Goal: Information Seeking & Learning: Learn about a topic

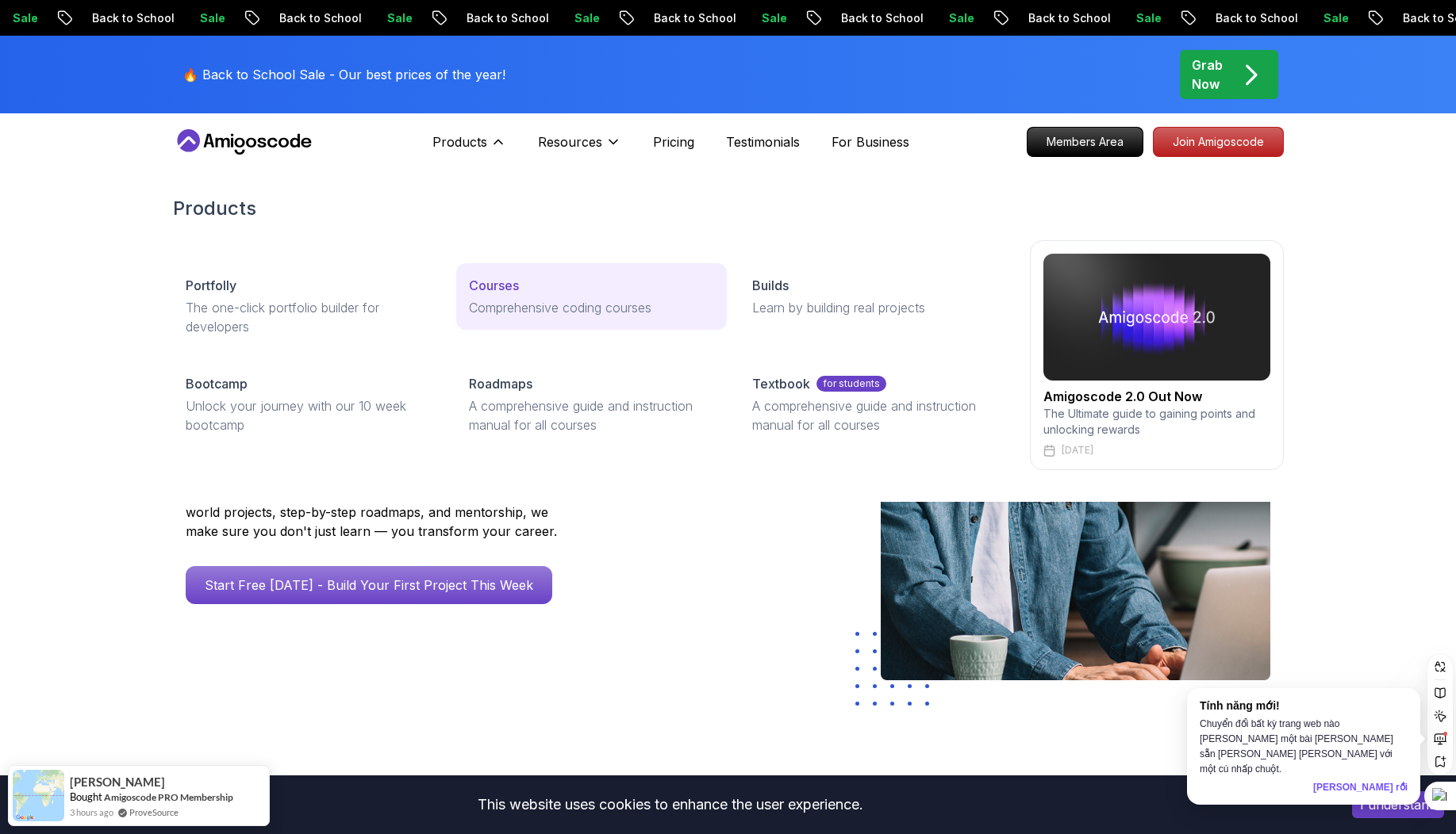
click at [505, 291] on p "Courses" at bounding box center [494, 285] width 50 height 19
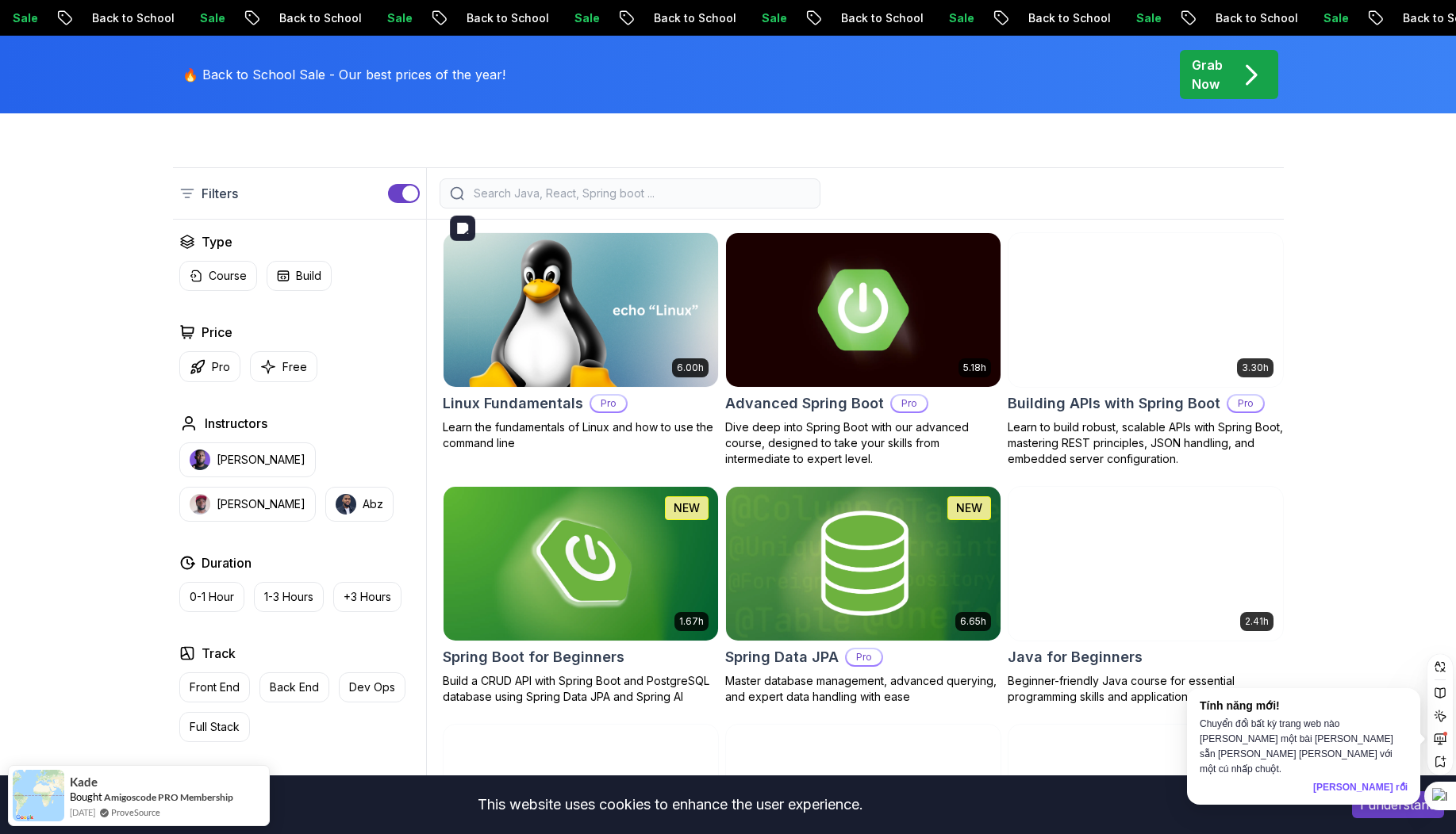
scroll to position [426, 0]
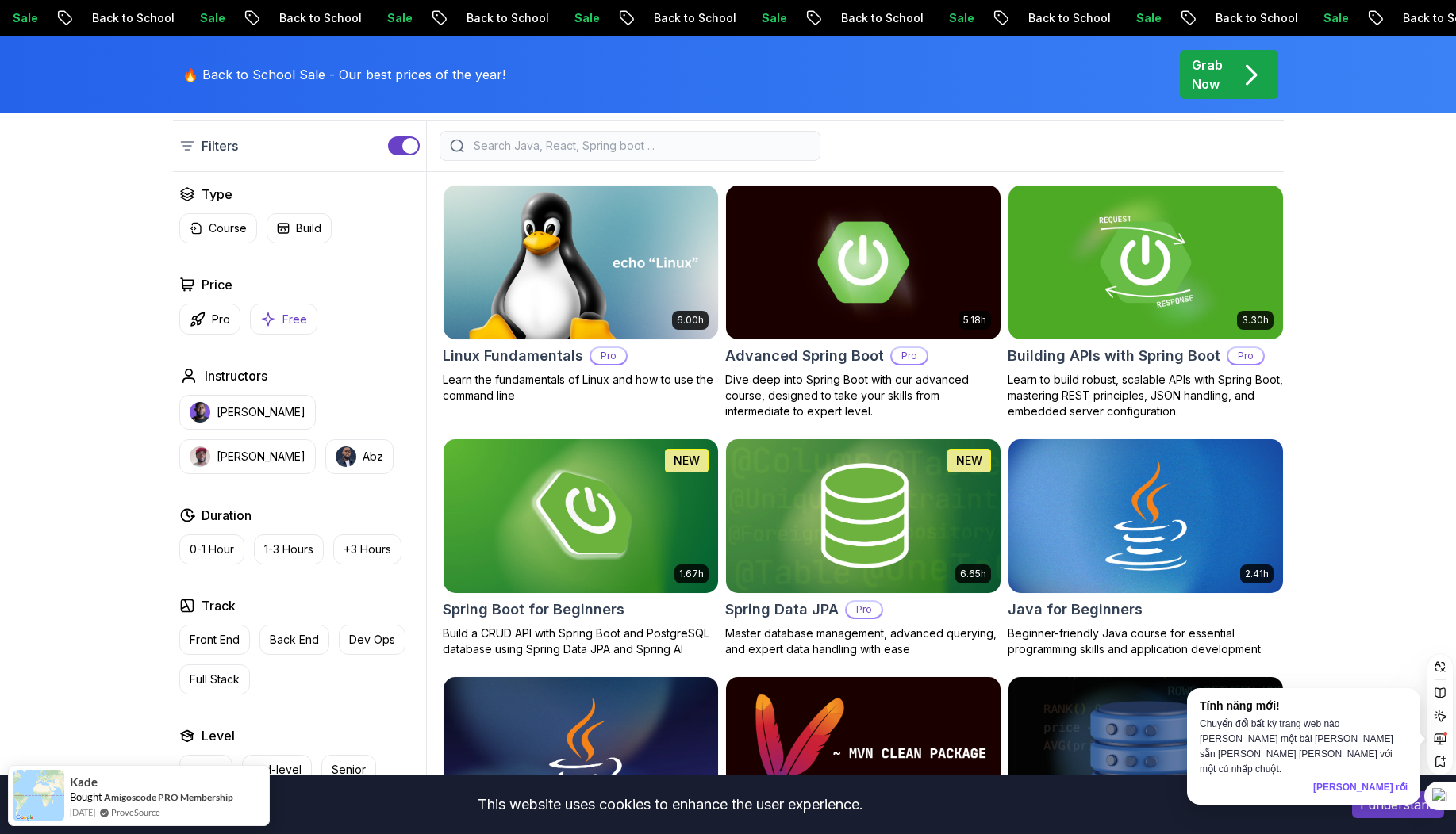
click at [271, 324] on icon "button" at bounding box center [267, 319] width 16 height 17
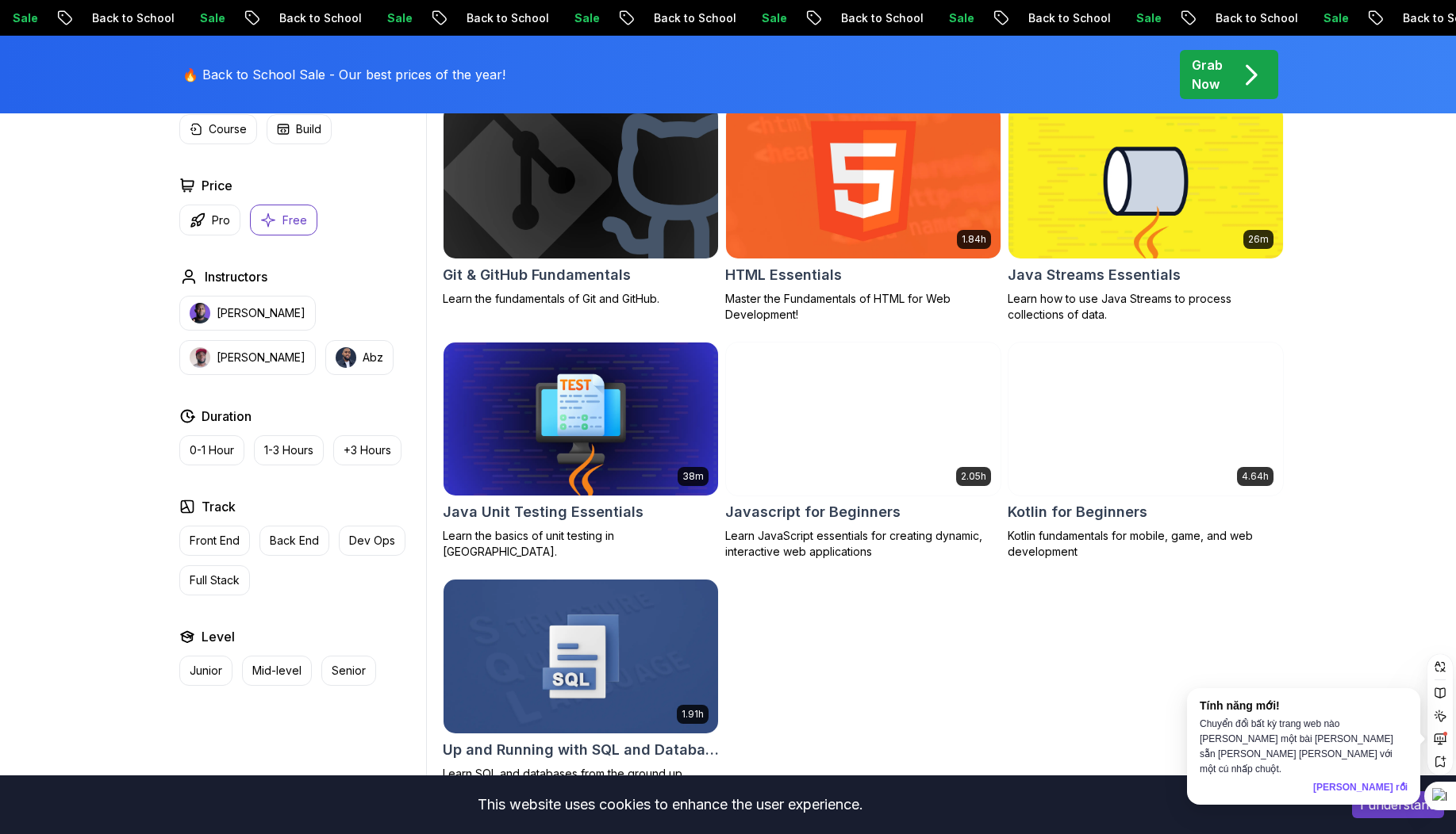
scroll to position [744, 0]
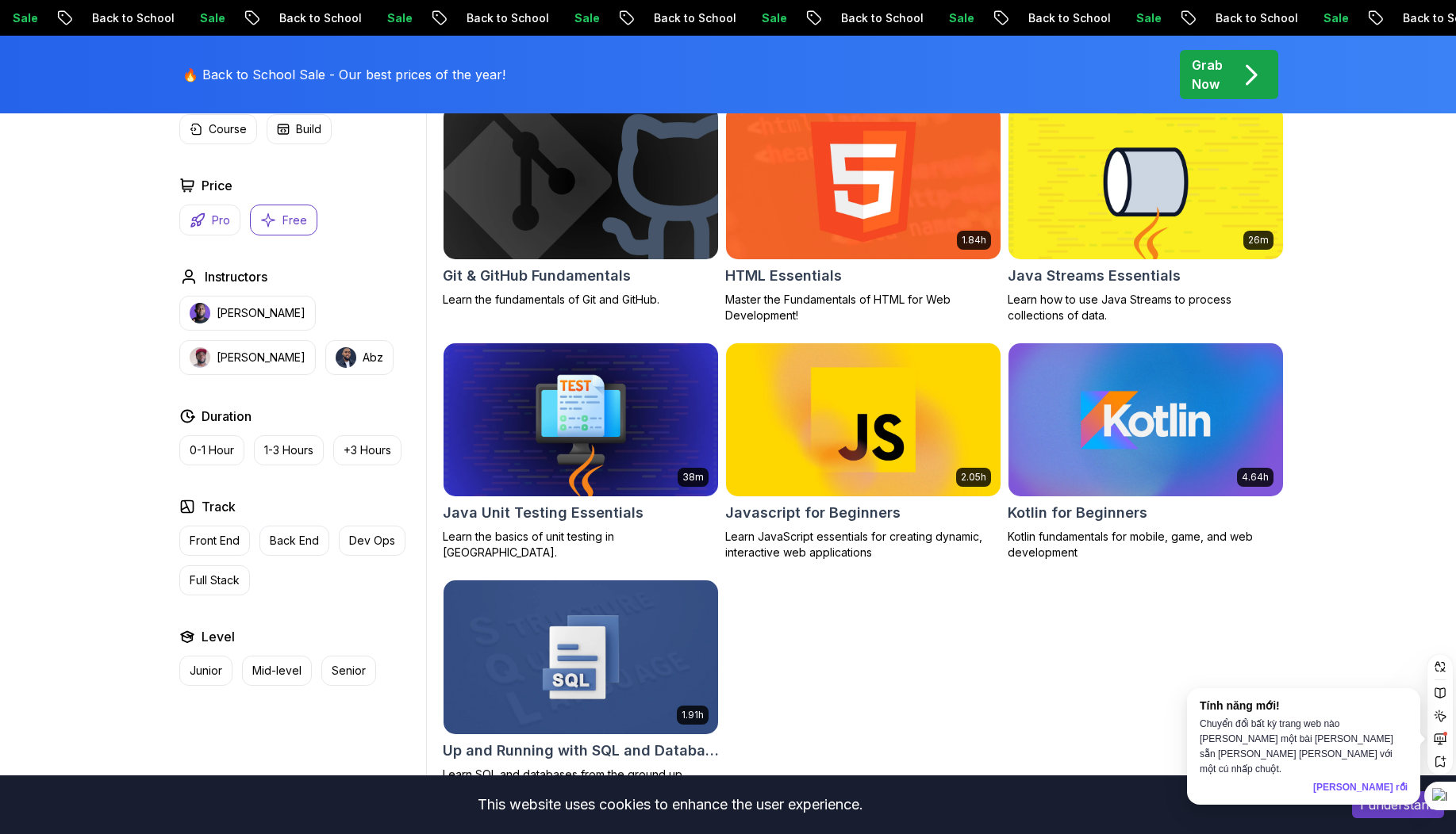
click at [218, 226] on p "Pro" at bounding box center [221, 220] width 19 height 16
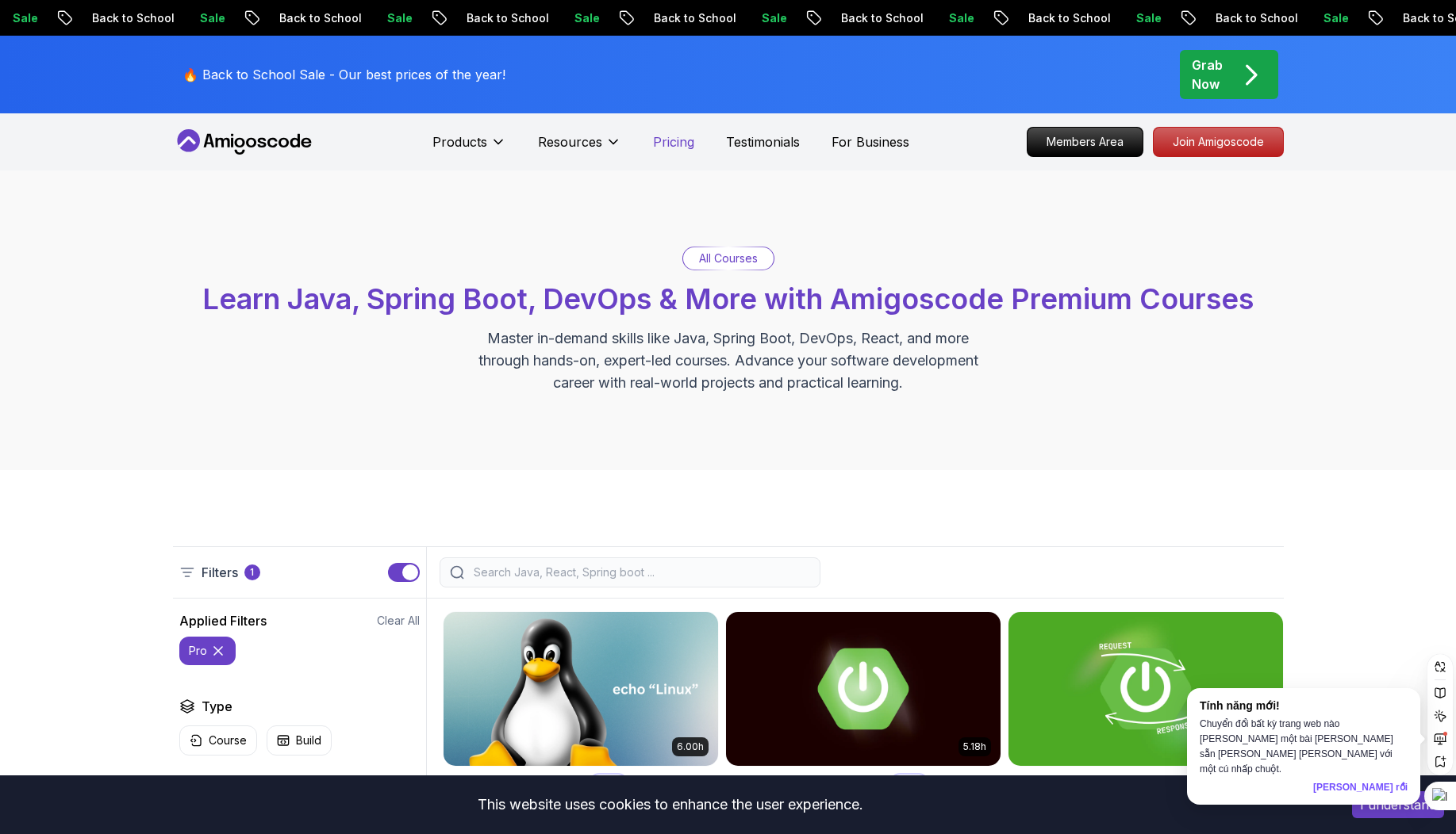
click at [660, 144] on p "Pricing" at bounding box center [673, 141] width 42 height 19
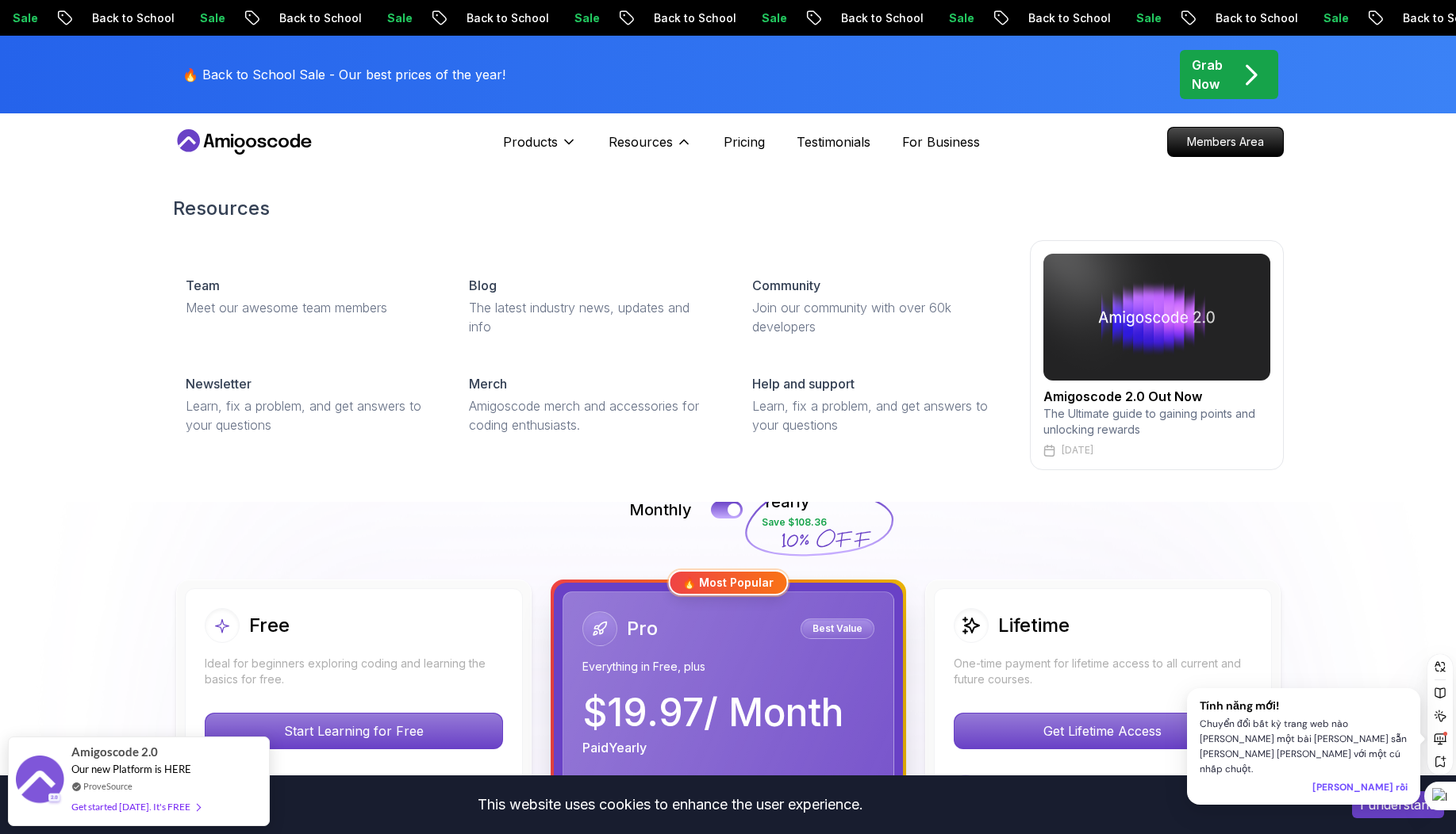
click at [93, 421] on div "Resources Team Meet our awesome team members Blog The latest industry news, upd…" at bounding box center [728, 333] width 1456 height 337
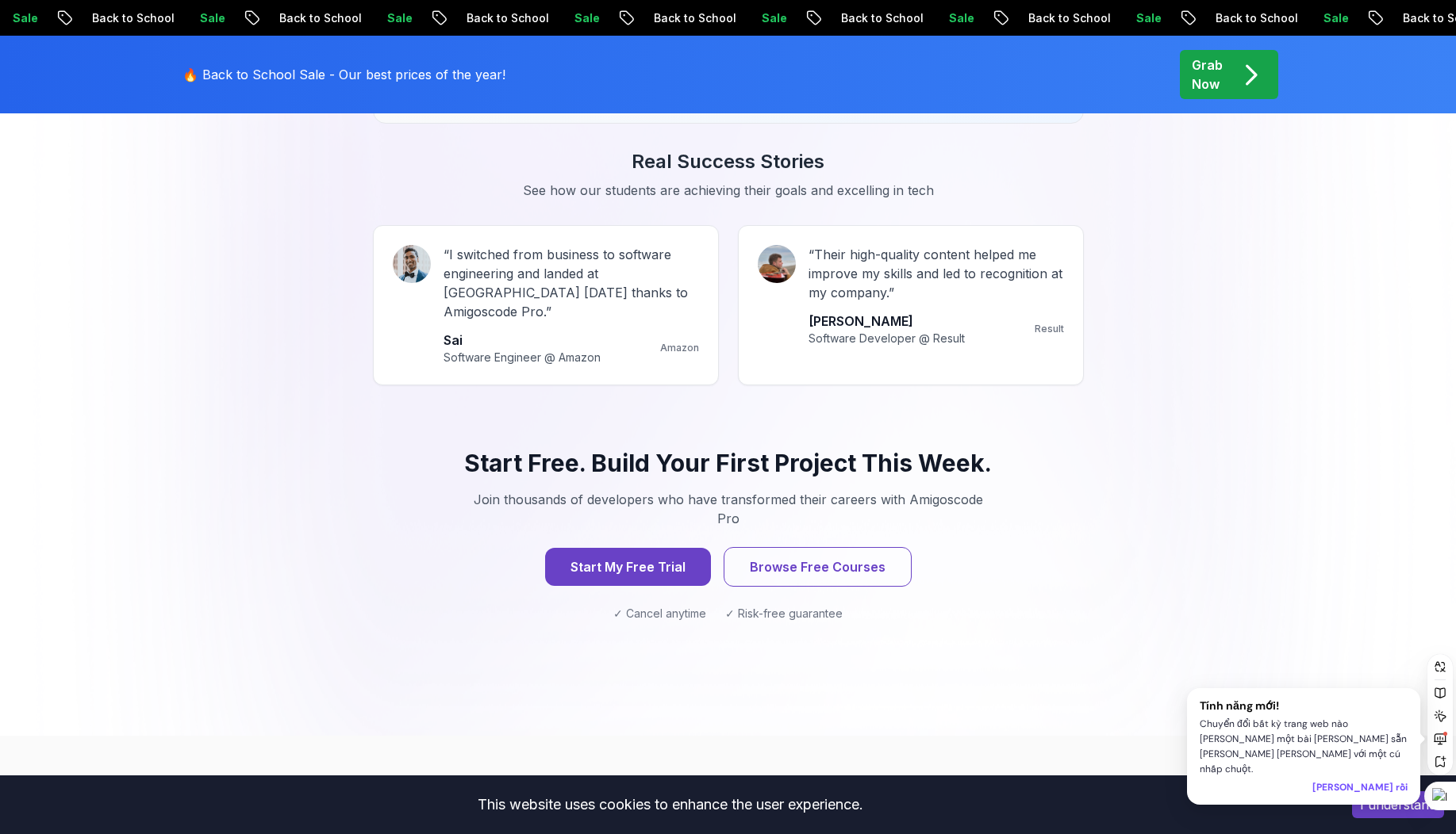
scroll to position [1527, 0]
